Goal: Navigation & Orientation: Find specific page/section

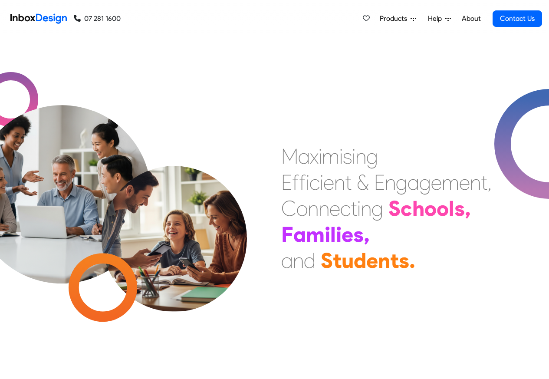
click at [470, 19] on link "About" at bounding box center [471, 18] width 24 height 17
